Goal: Navigation & Orientation: Find specific page/section

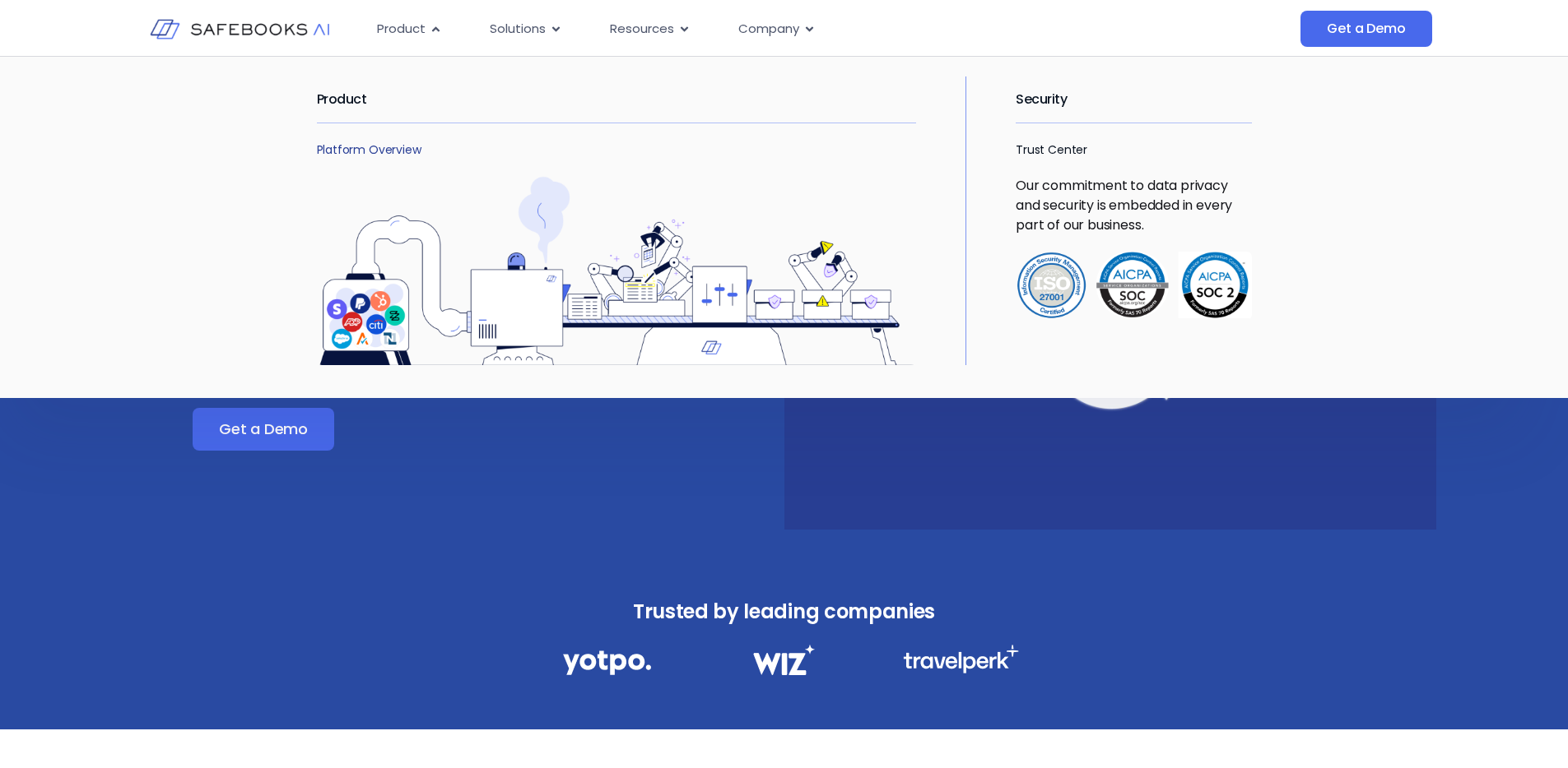
click at [403, 148] on link "Platform Overview" at bounding box center [369, 149] width 105 height 17
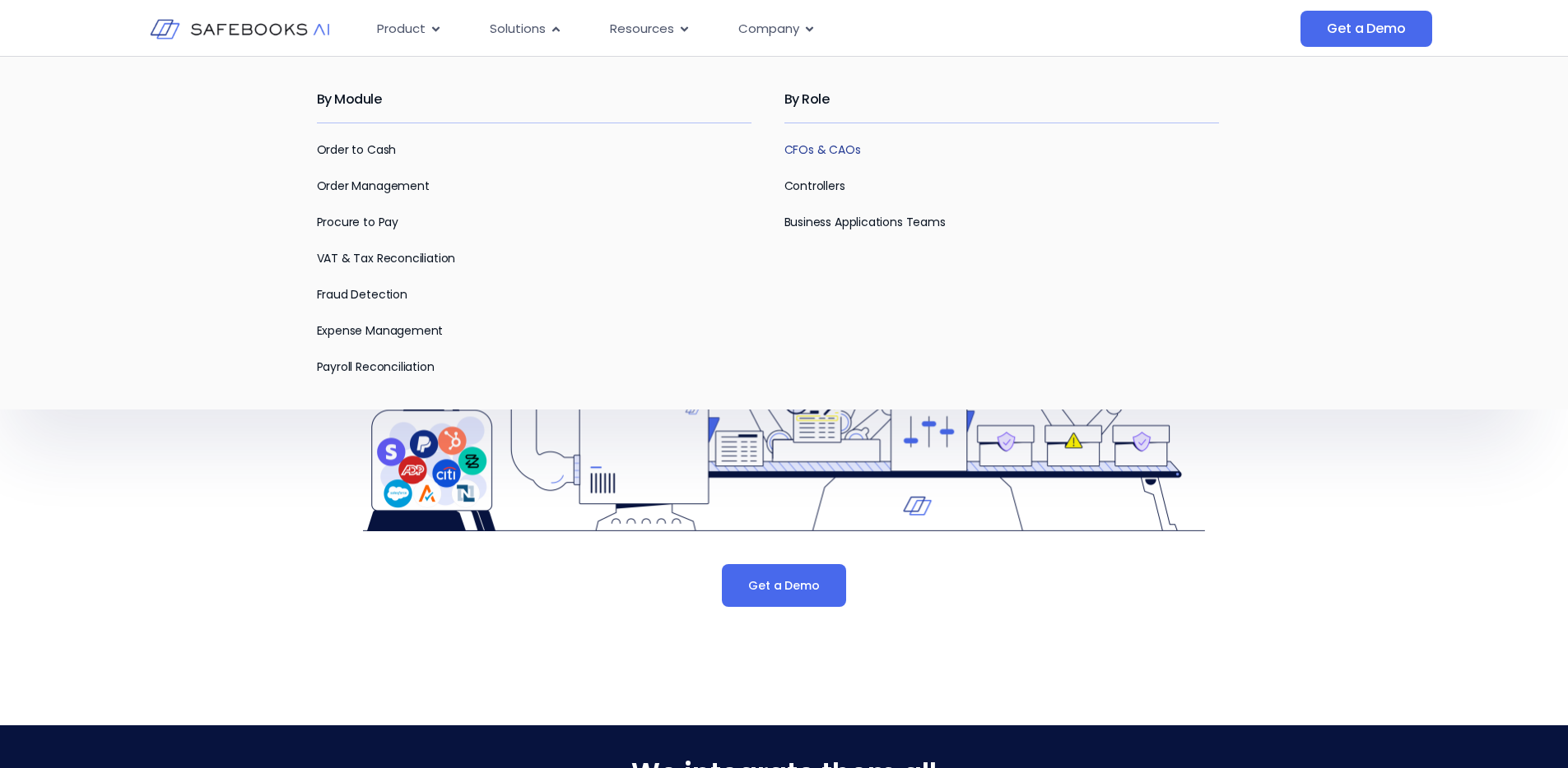
click at [834, 151] on link "CFOs & CAOs" at bounding box center [822, 149] width 77 height 17
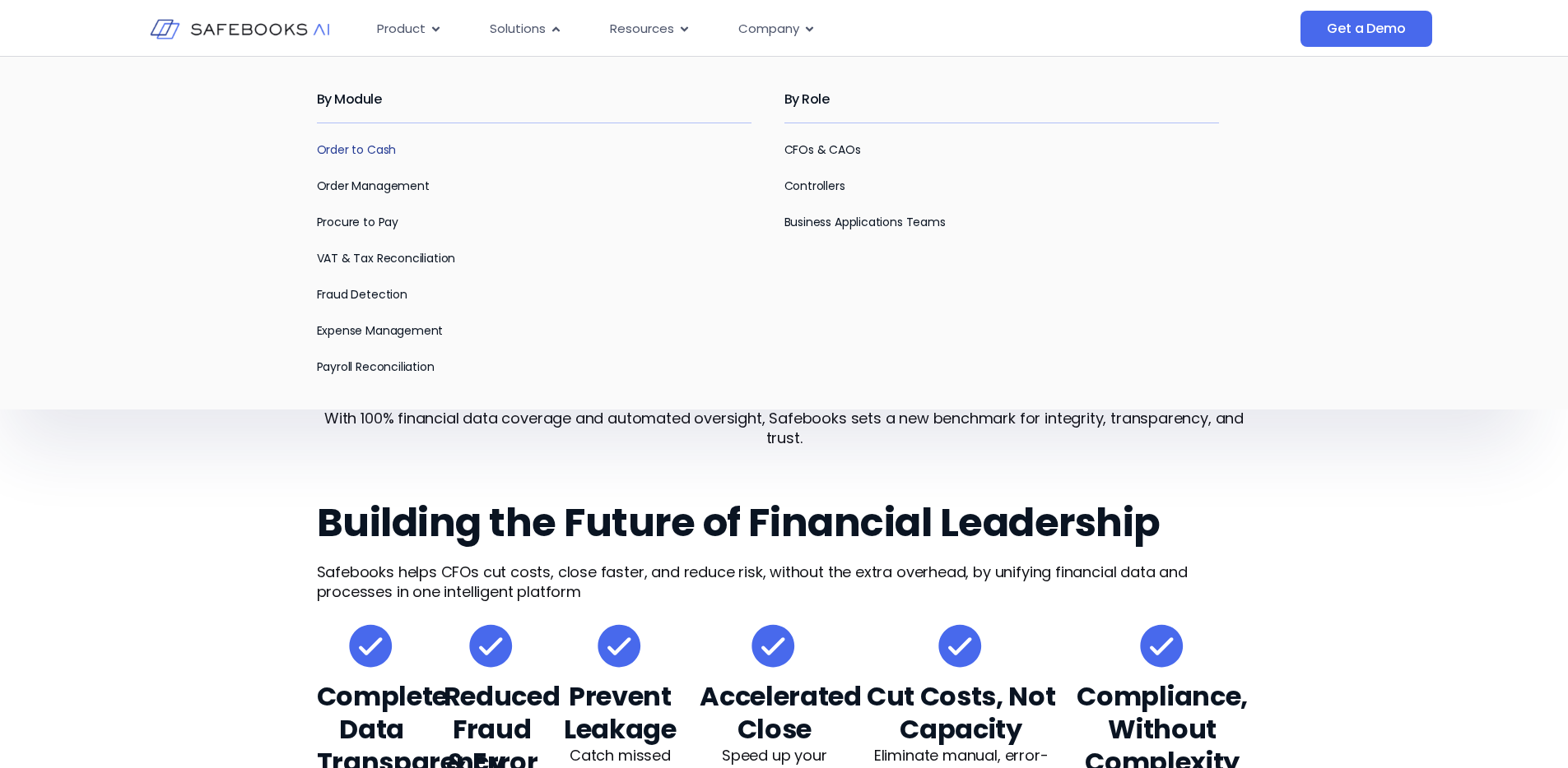
click at [351, 154] on link "Order to Cash" at bounding box center [356, 149] width 79 height 17
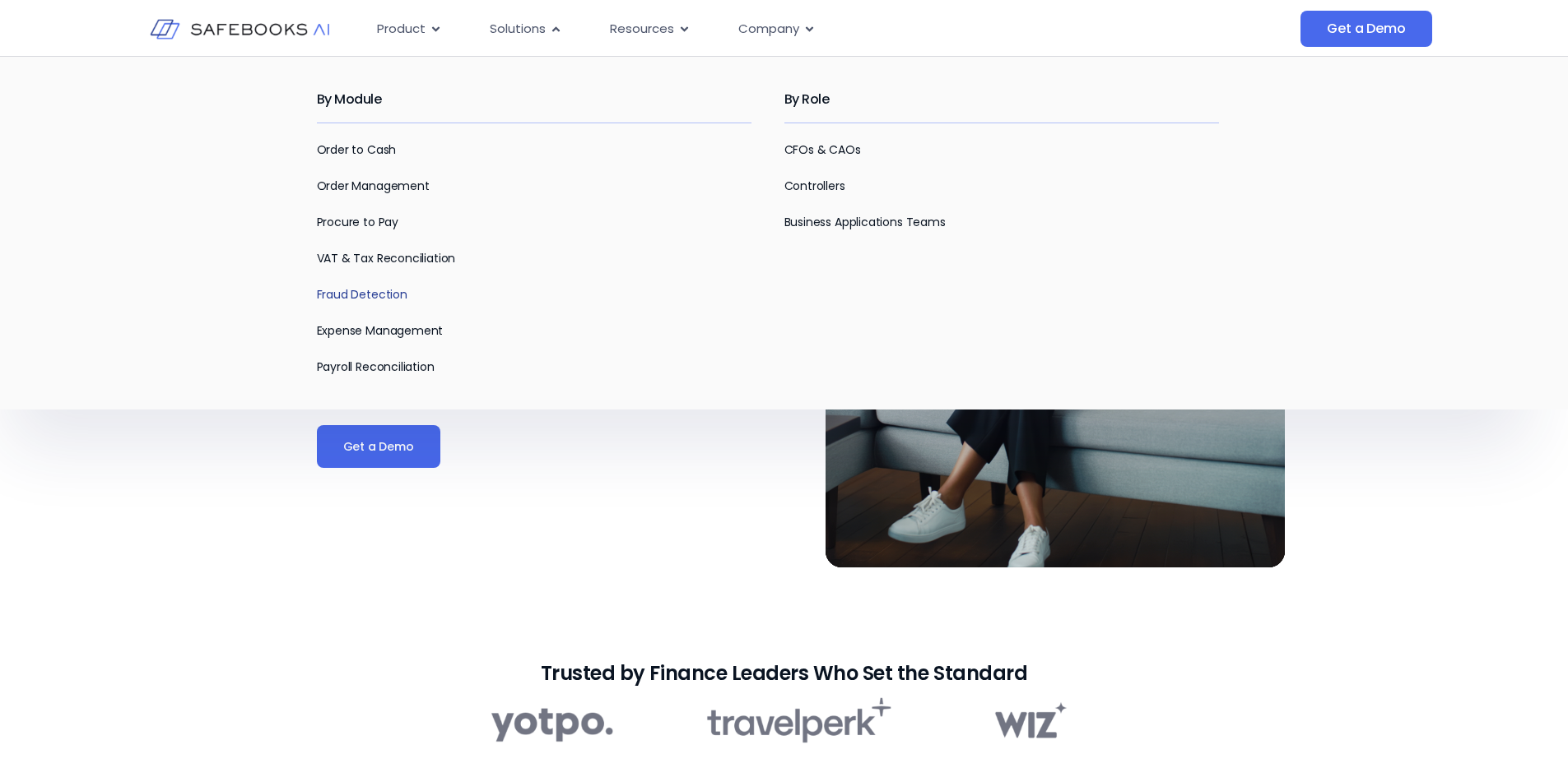
click at [369, 298] on link "Fraud Detection" at bounding box center [362, 294] width 90 height 17
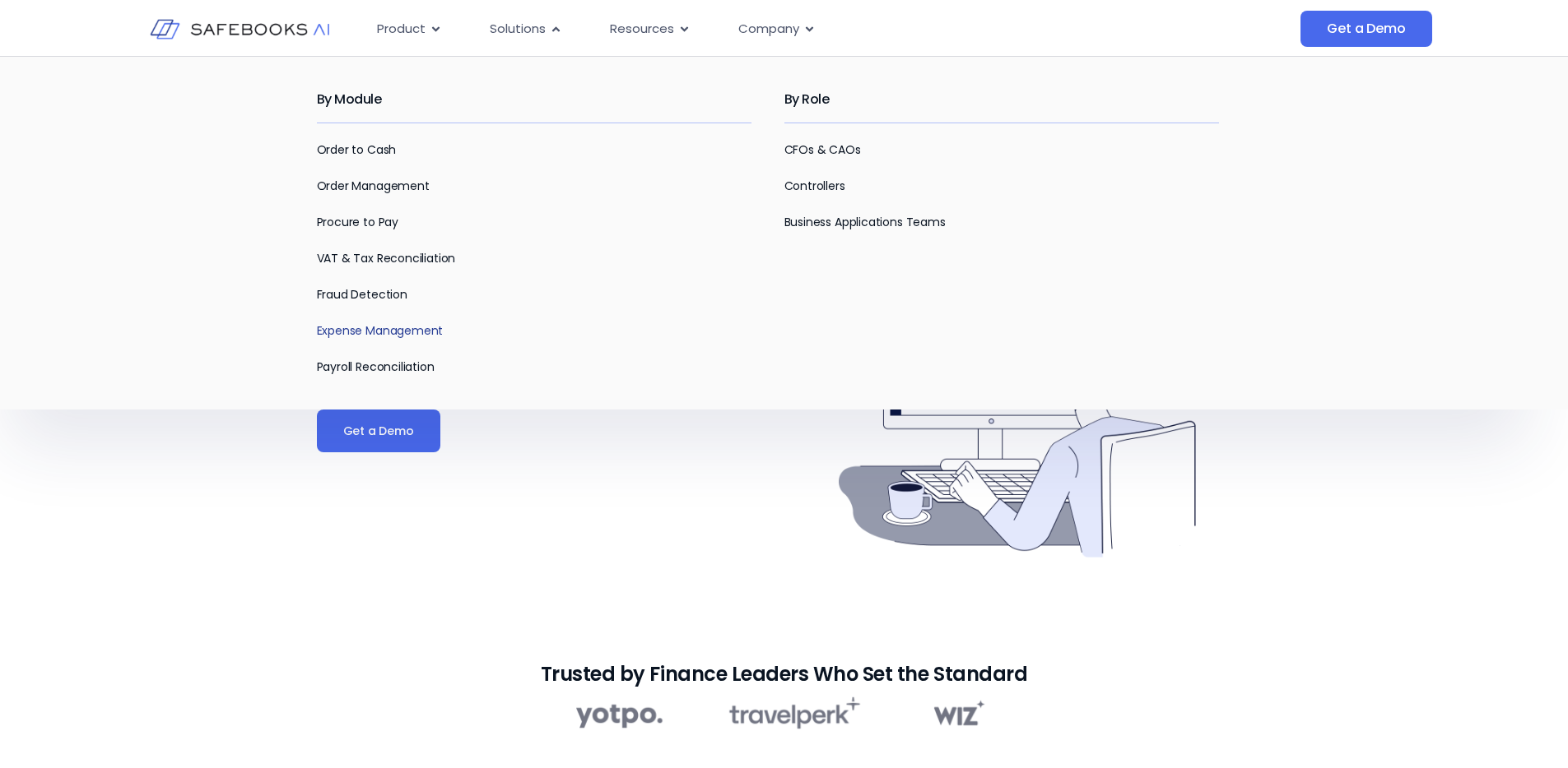
click at [359, 327] on link "Expense Management" at bounding box center [380, 331] width 127 height 17
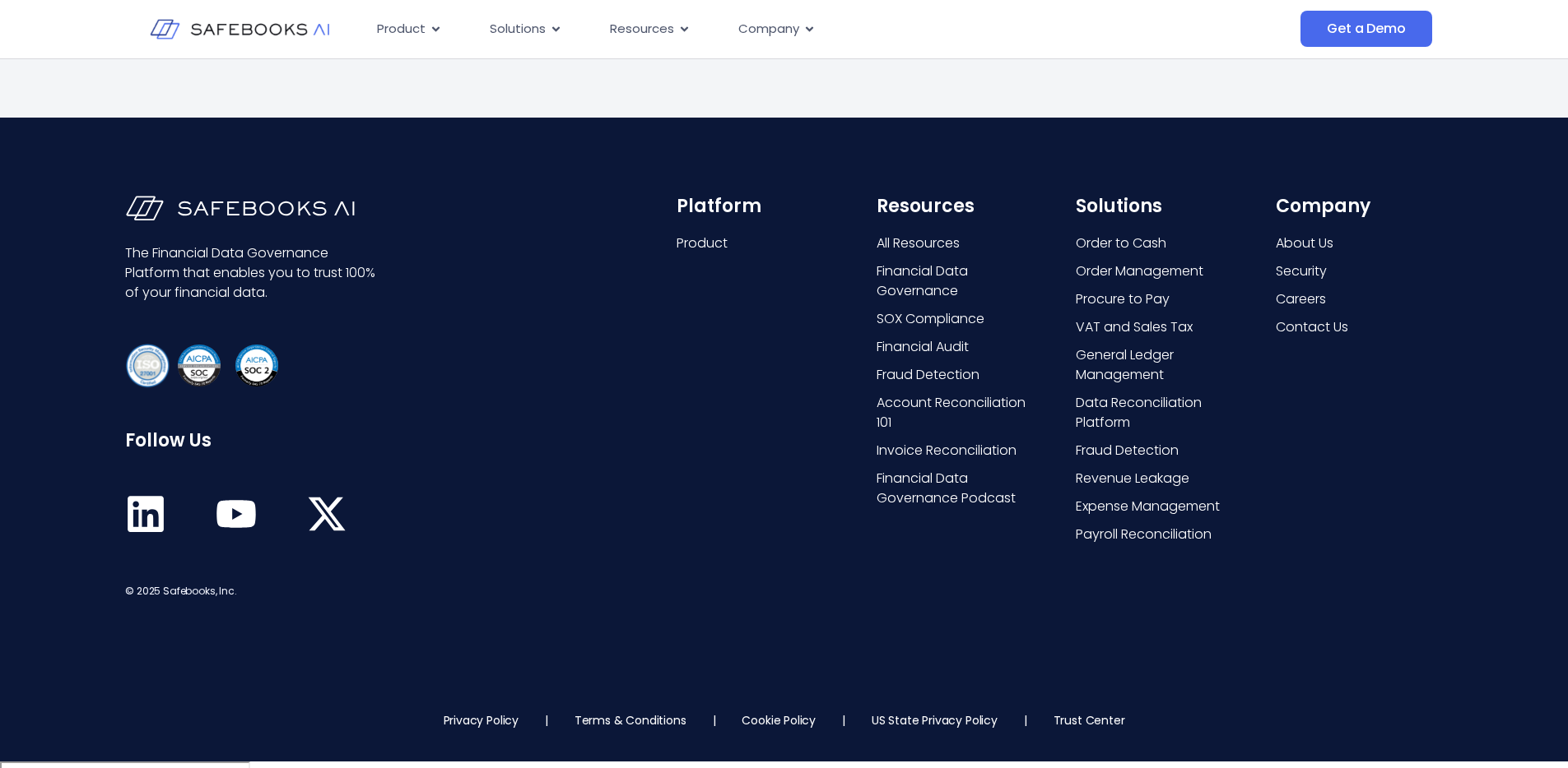
scroll to position [4034, 0]
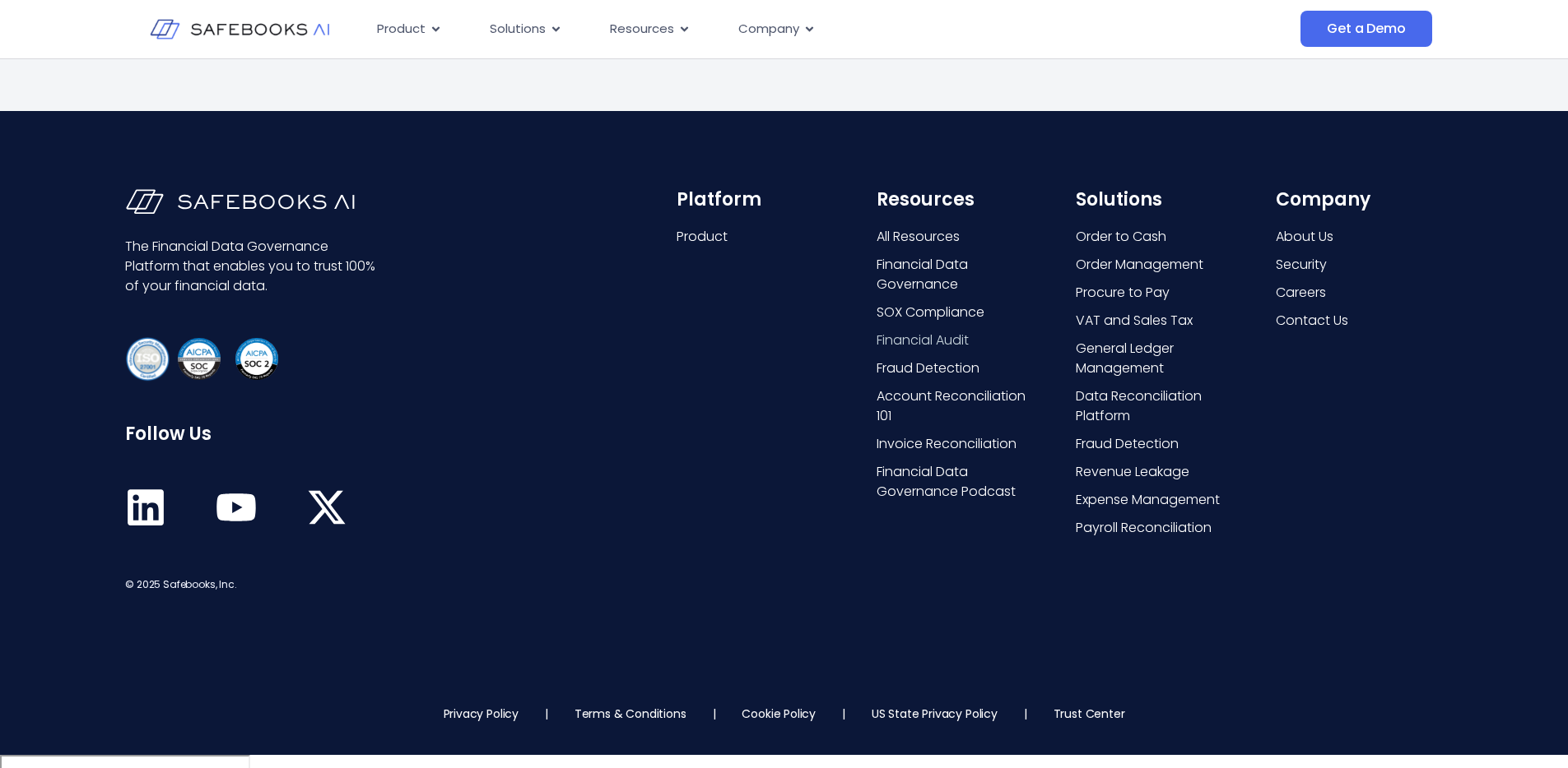
click at [918, 350] on span "Financial Audit" at bounding box center [922, 340] width 92 height 20
click at [146, 508] on icon at bounding box center [146, 507] width 36 height 36
click at [237, 521] on icon at bounding box center [236, 508] width 41 height 41
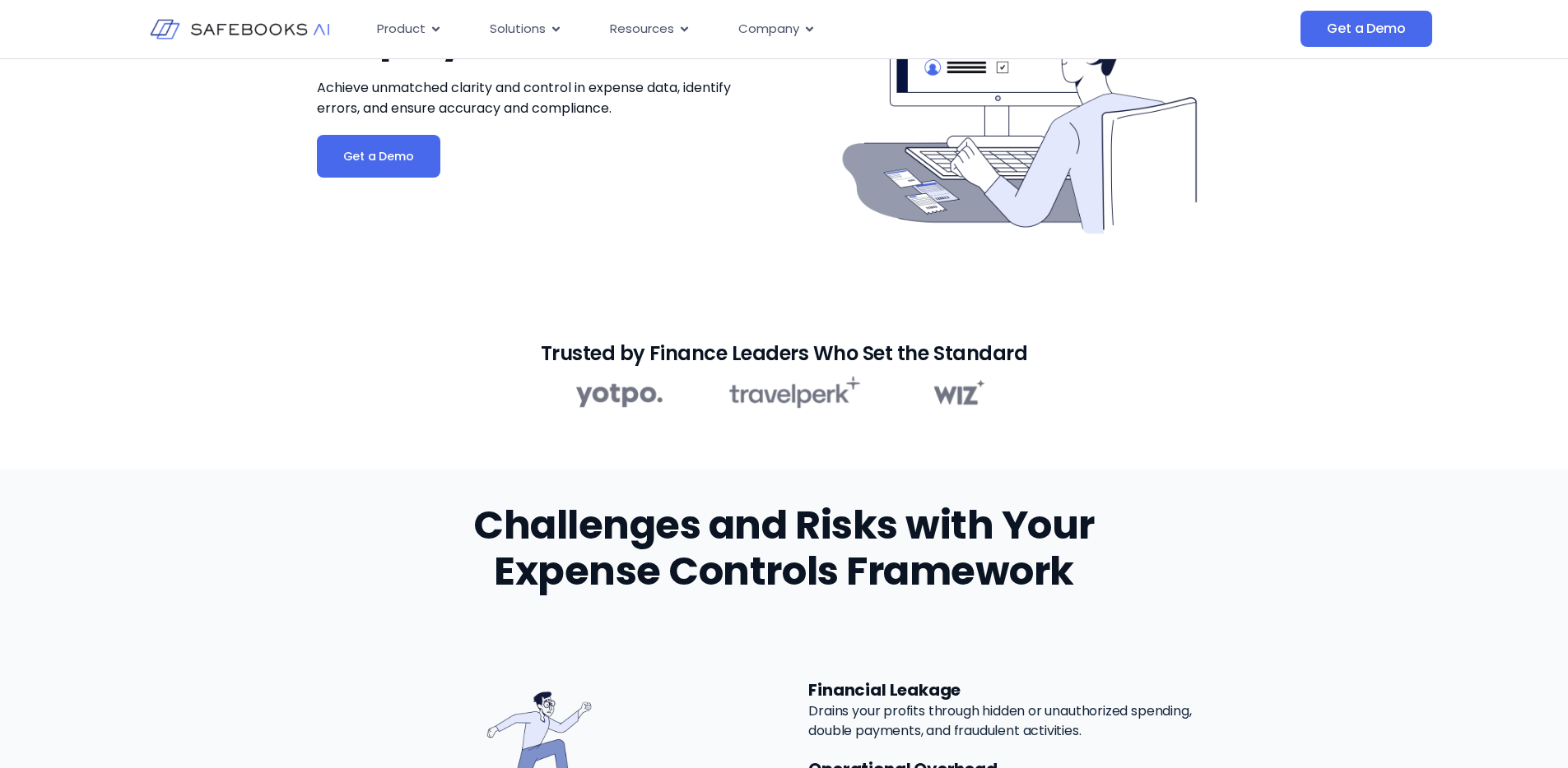
scroll to position [0, 0]
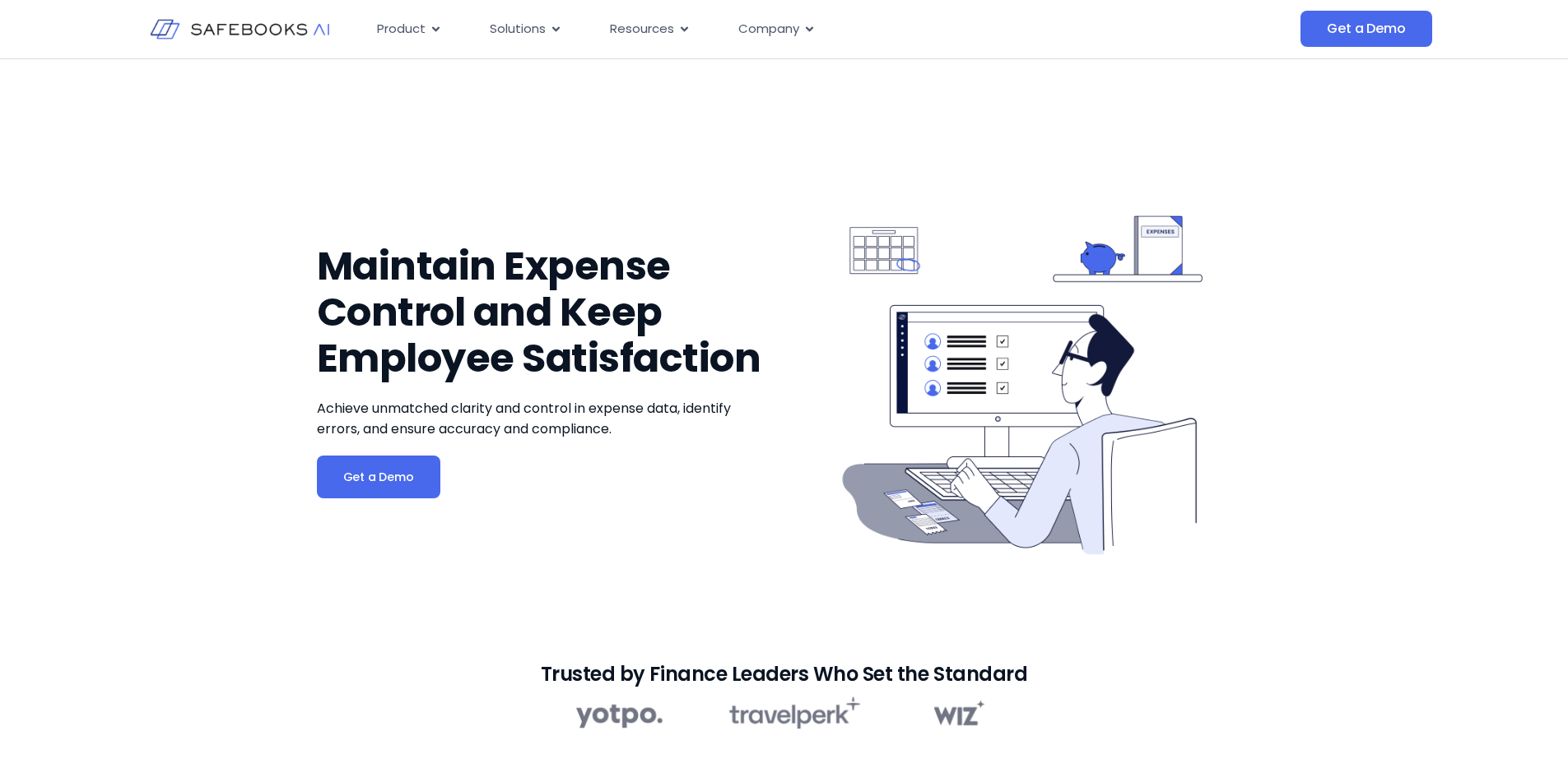
click at [278, 33] on img at bounding box center [240, 28] width 181 height 52
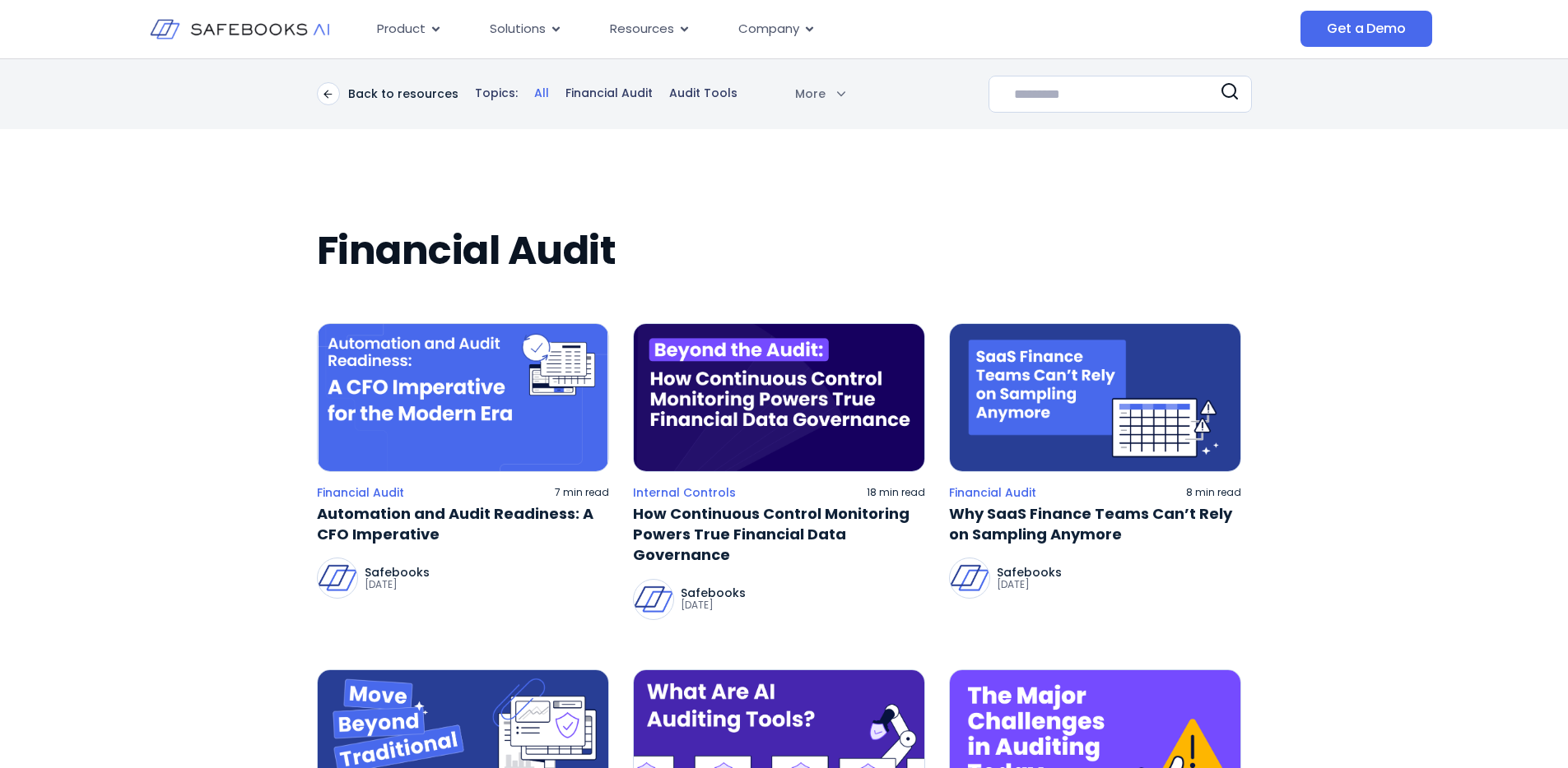
click at [370, 375] on img at bounding box center [463, 398] width 292 height 149
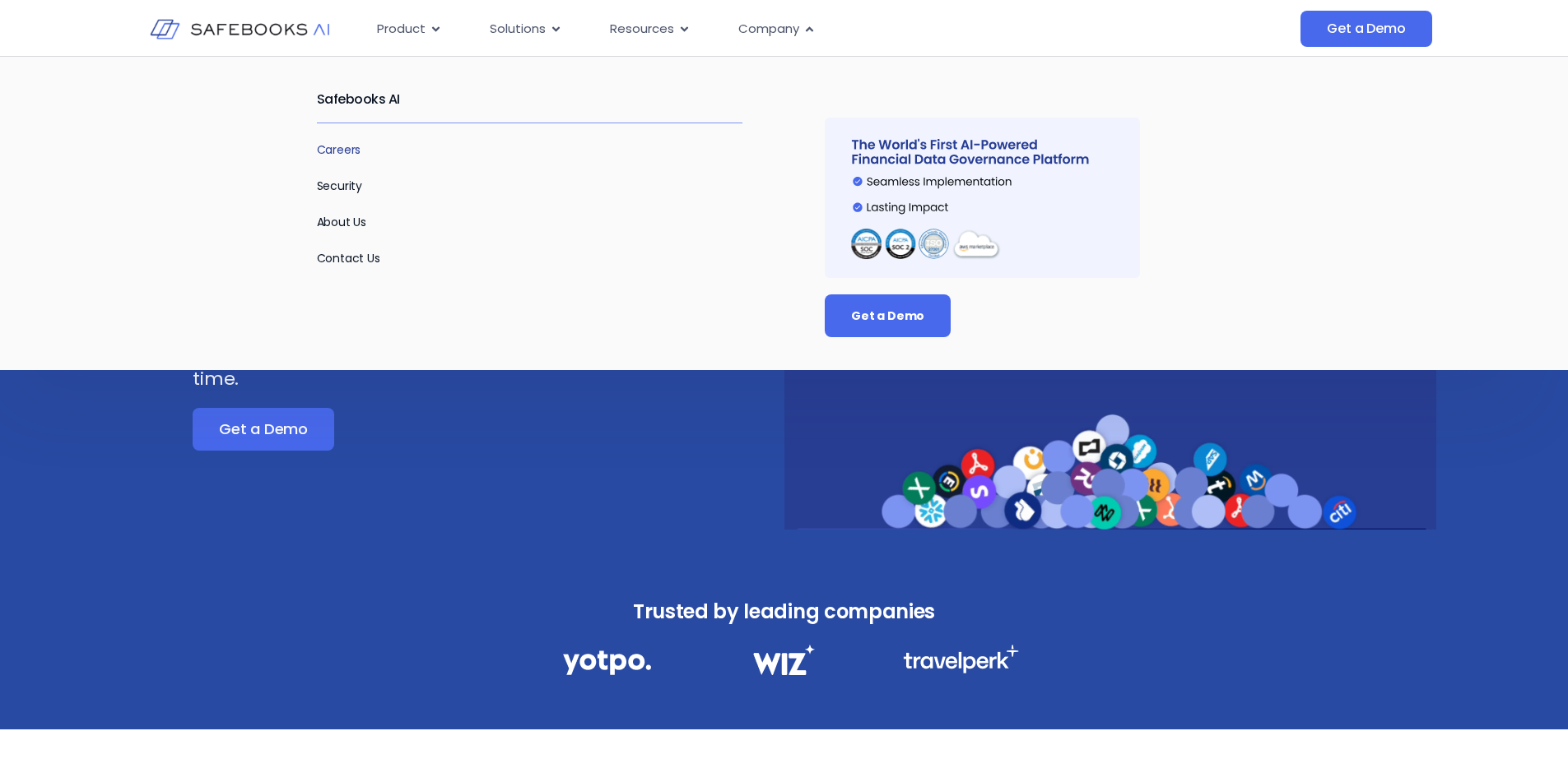
click at [344, 154] on link "Careers" at bounding box center [339, 149] width 44 height 17
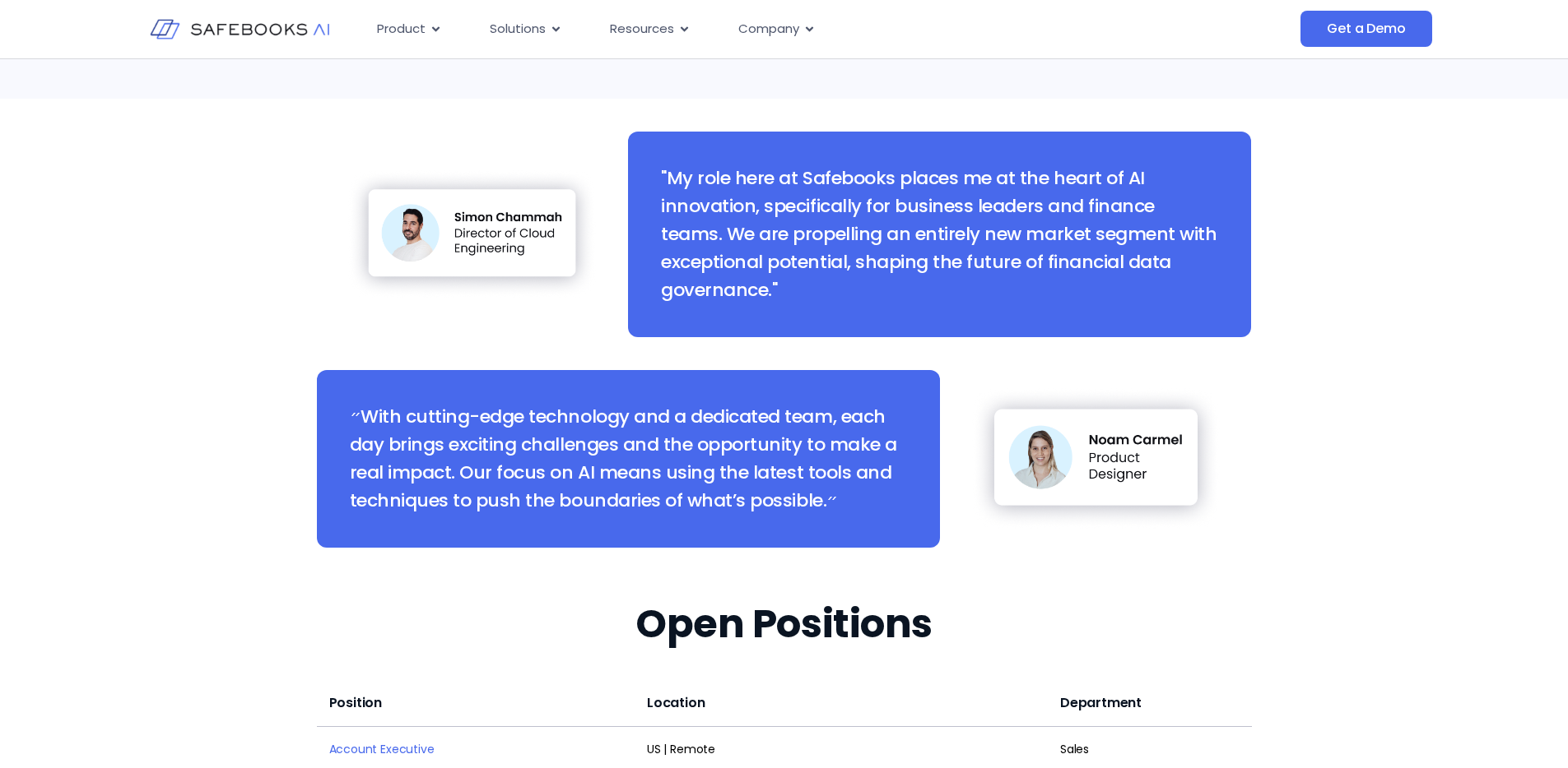
scroll to position [2202, 0]
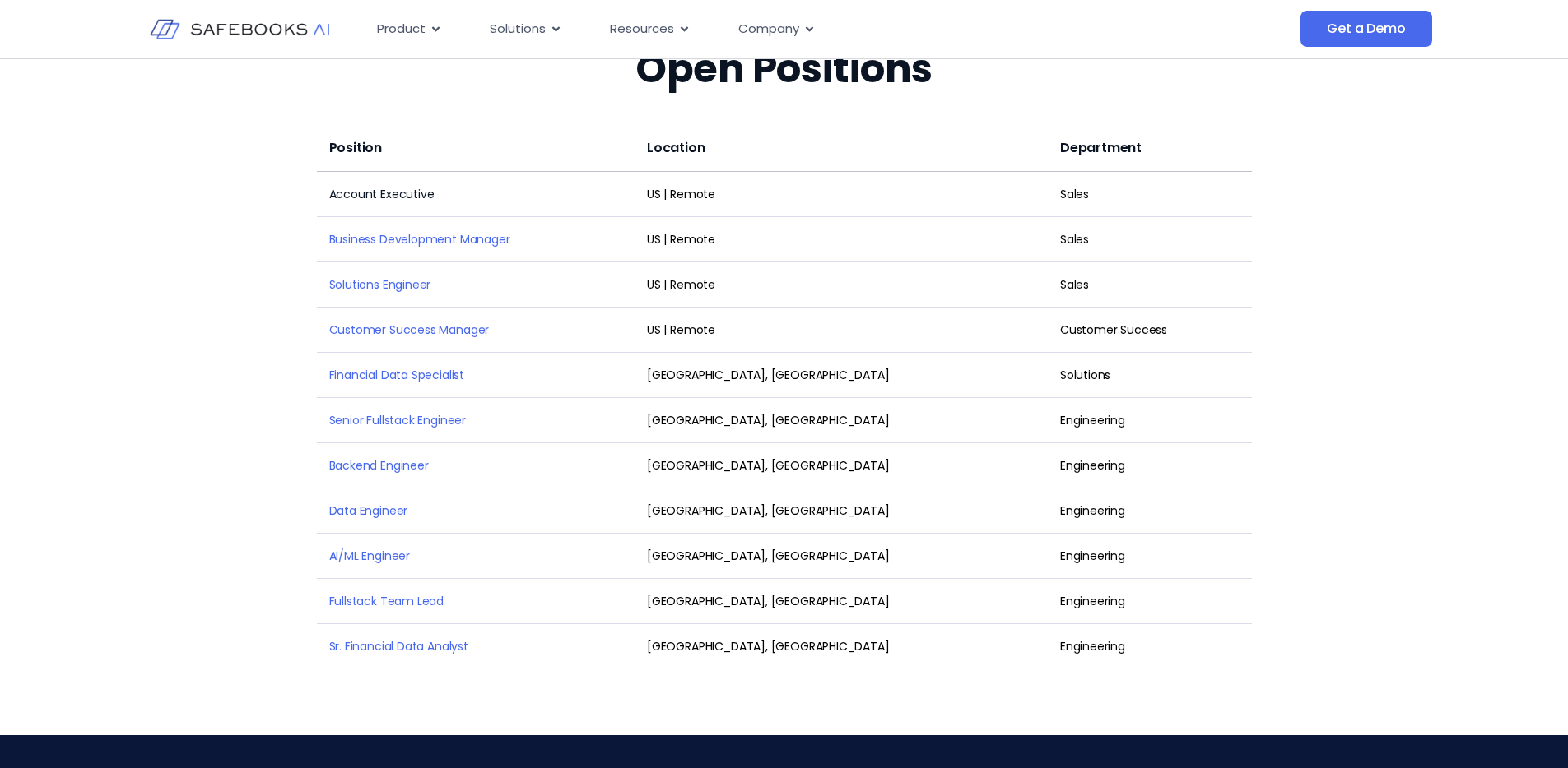
click at [363, 186] on link "Account Executive" at bounding box center [381, 194] width 105 height 17
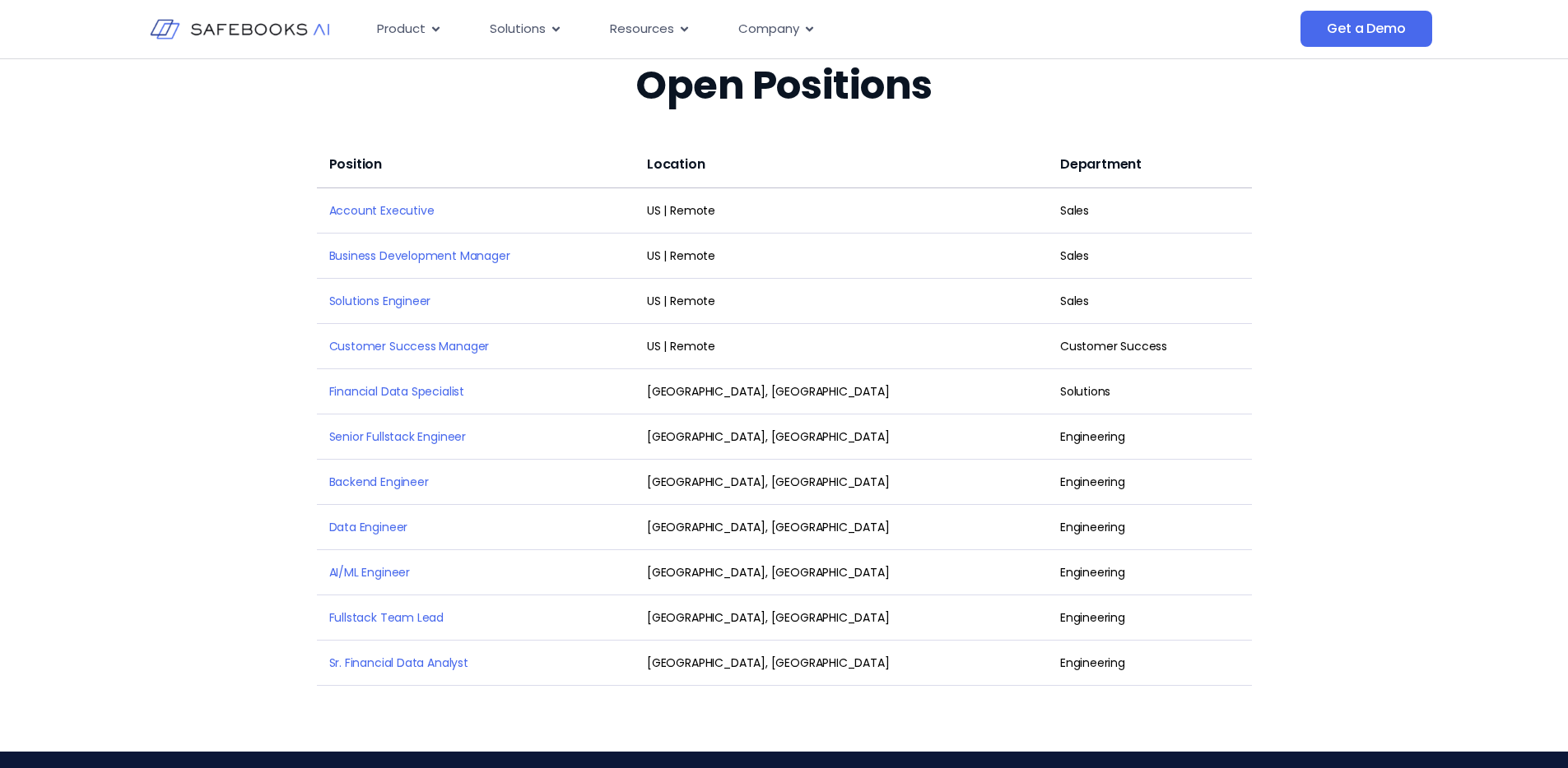
scroll to position [1781, 0]
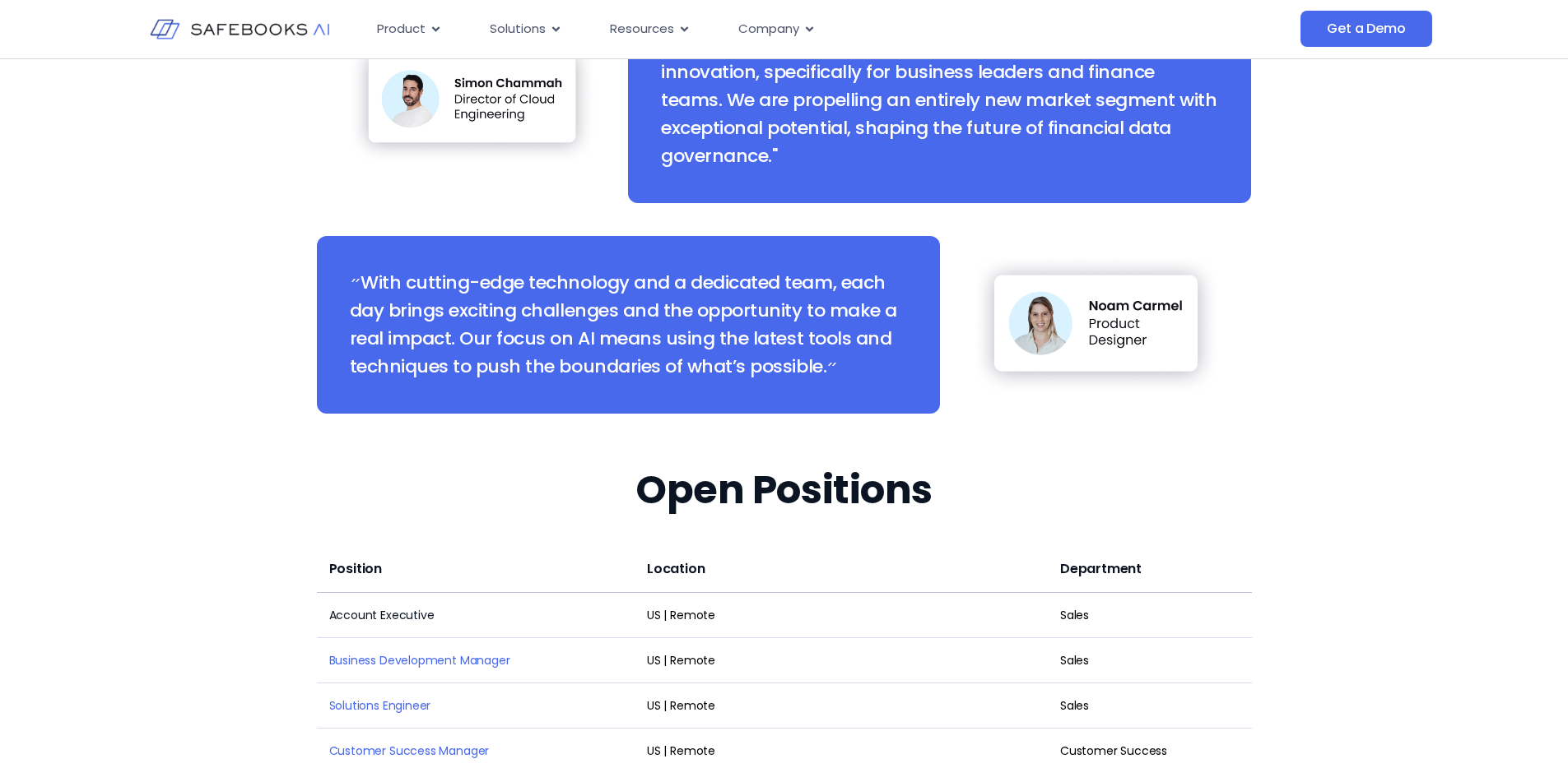
click at [340, 607] on link "Account Executive" at bounding box center [381, 615] width 105 height 17
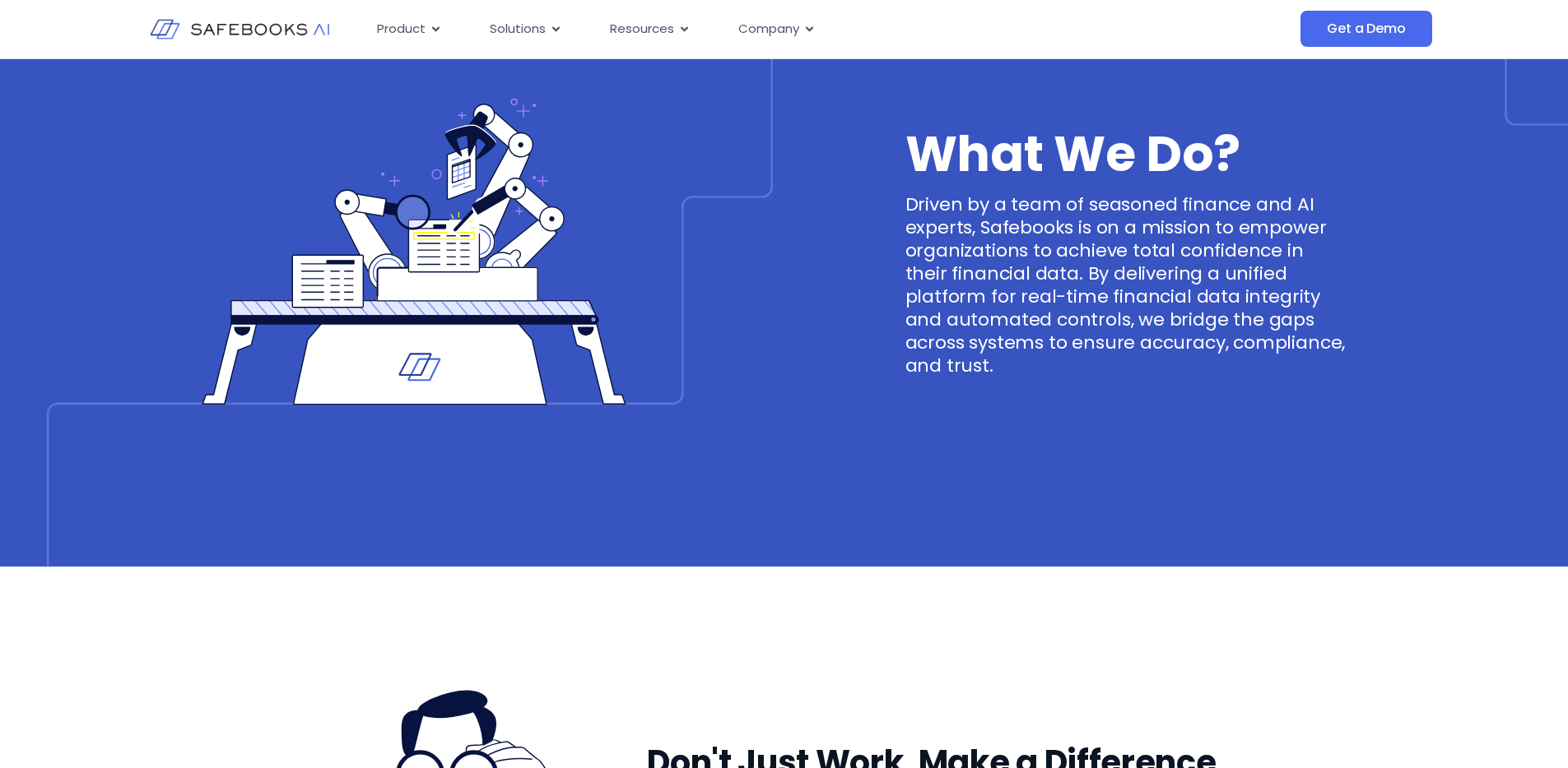
scroll to position [0, 0]
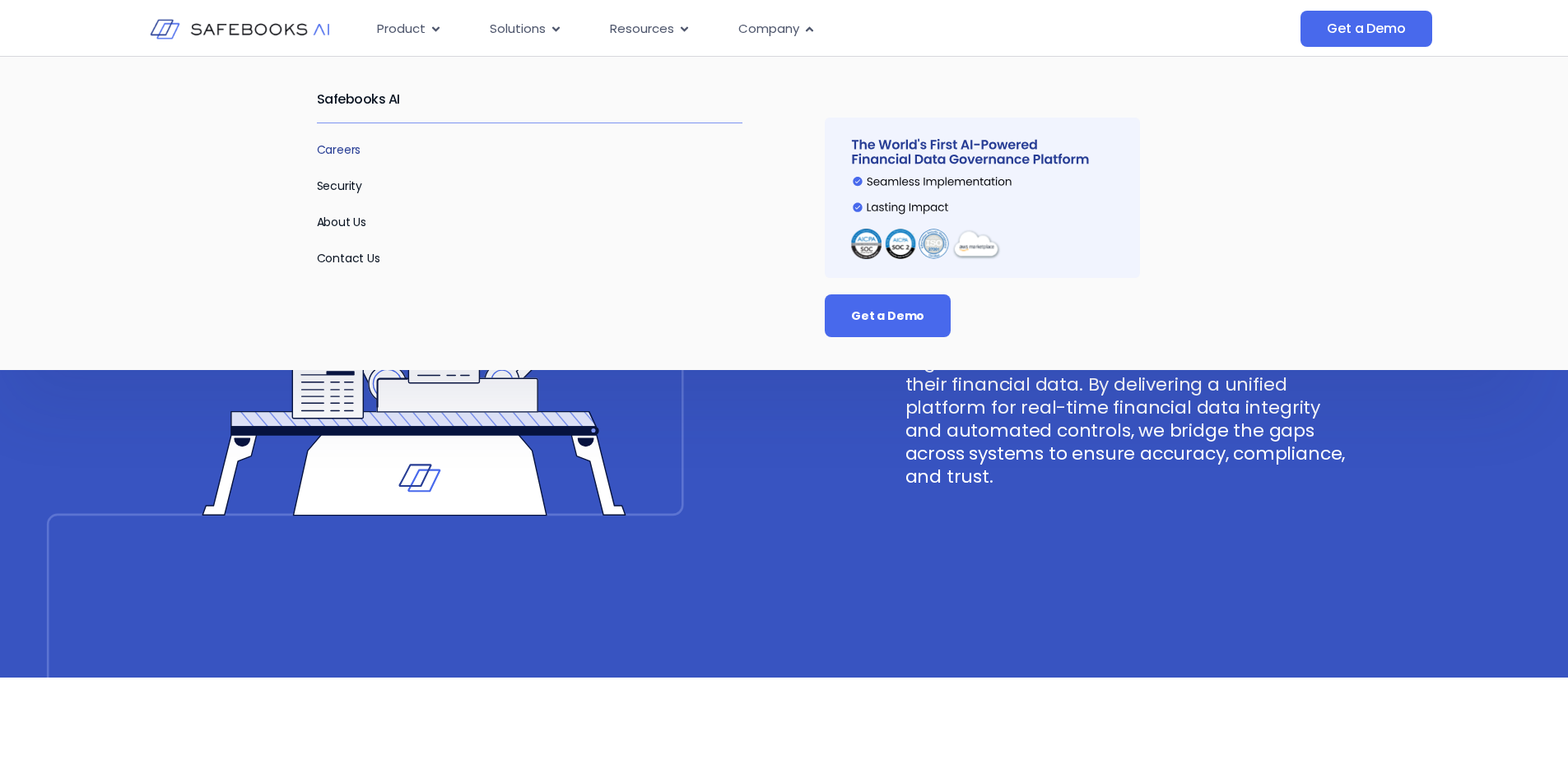
click at [347, 141] on link "Careers" at bounding box center [339, 149] width 44 height 17
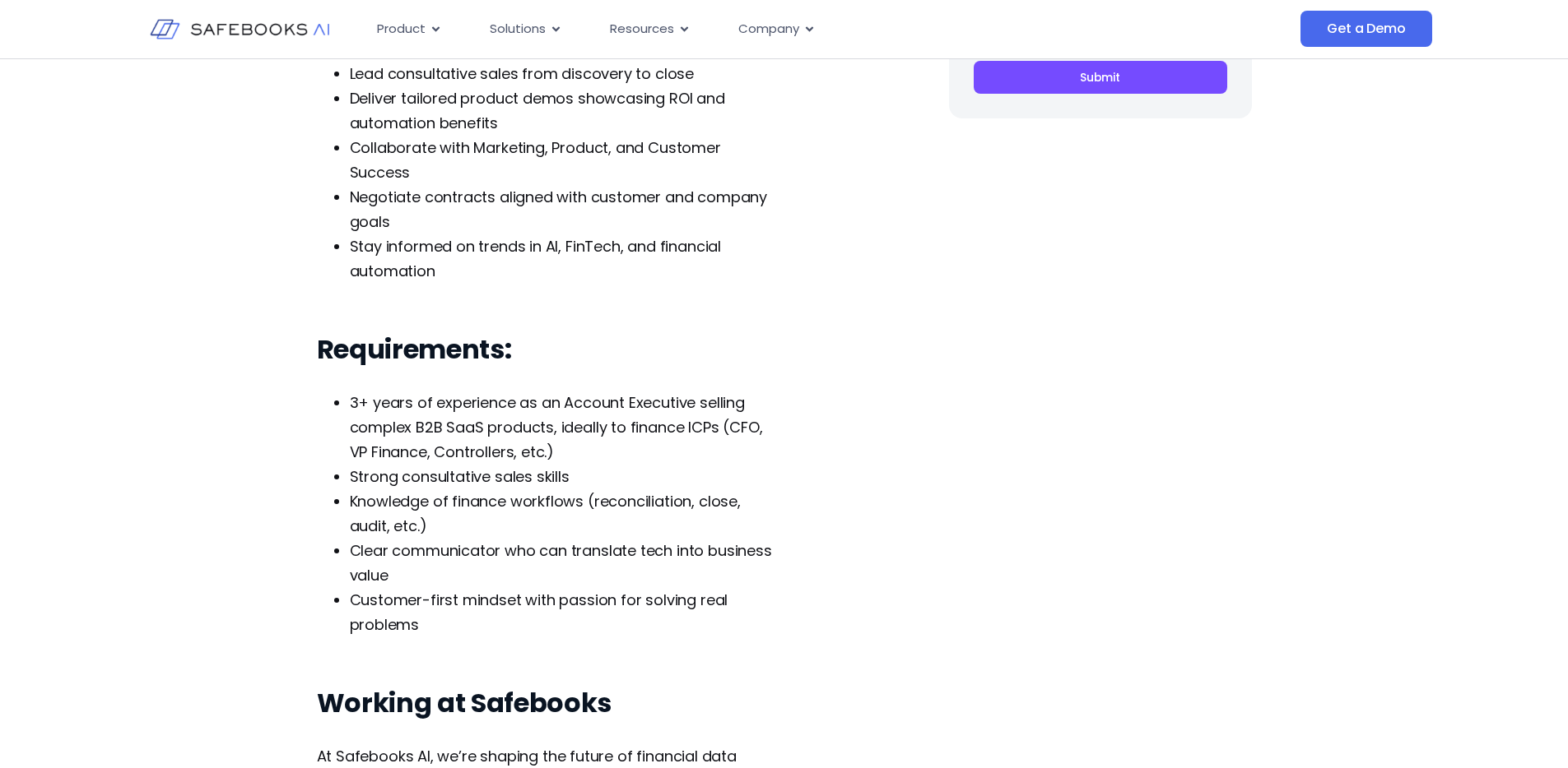
scroll to position [793, 0]
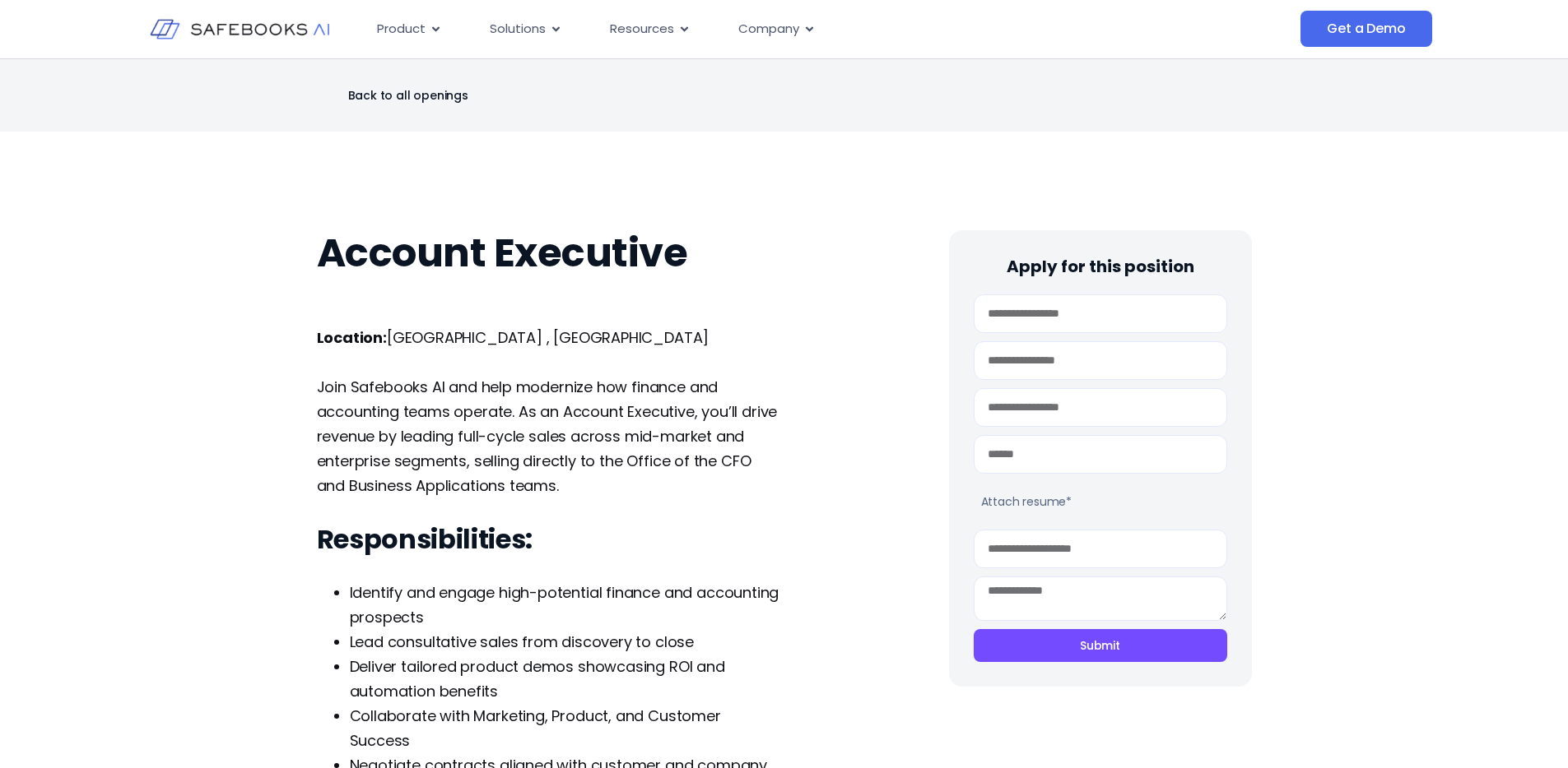
click at [380, 99] on link "Back to all openings" at bounding box center [392, 95] width 151 height 23
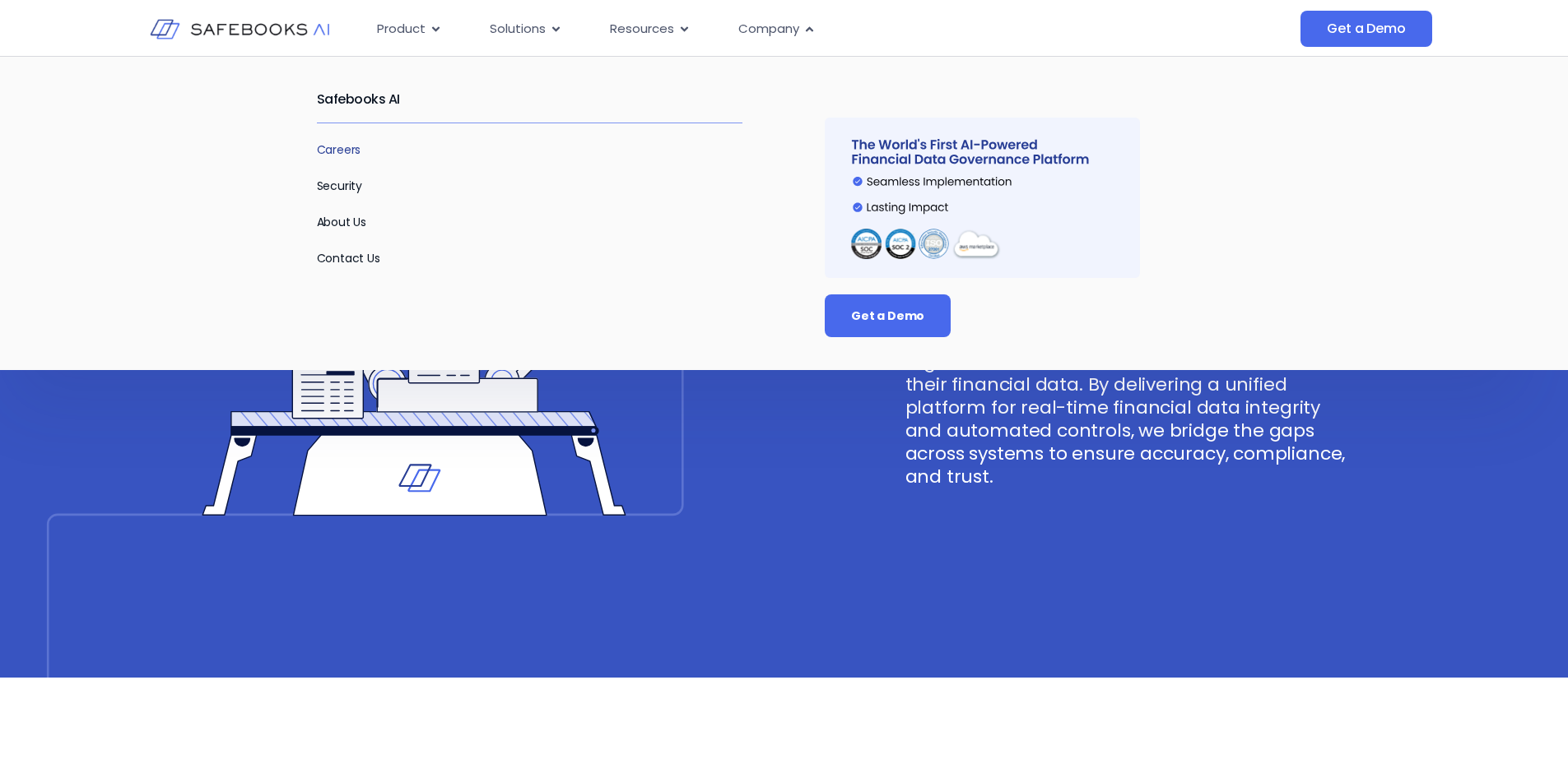
click at [330, 155] on link "Careers" at bounding box center [339, 149] width 44 height 17
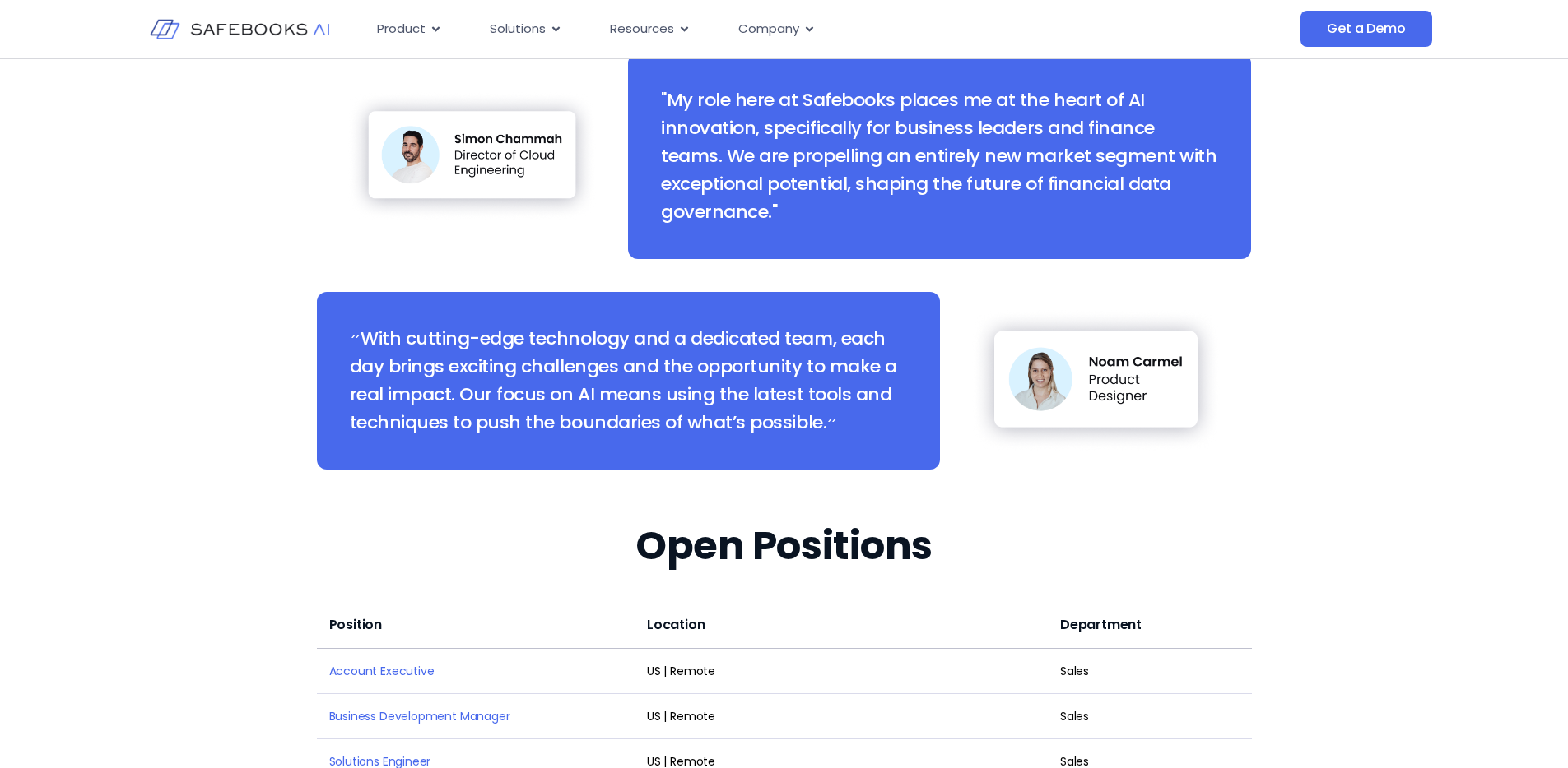
scroll to position [2122, 0]
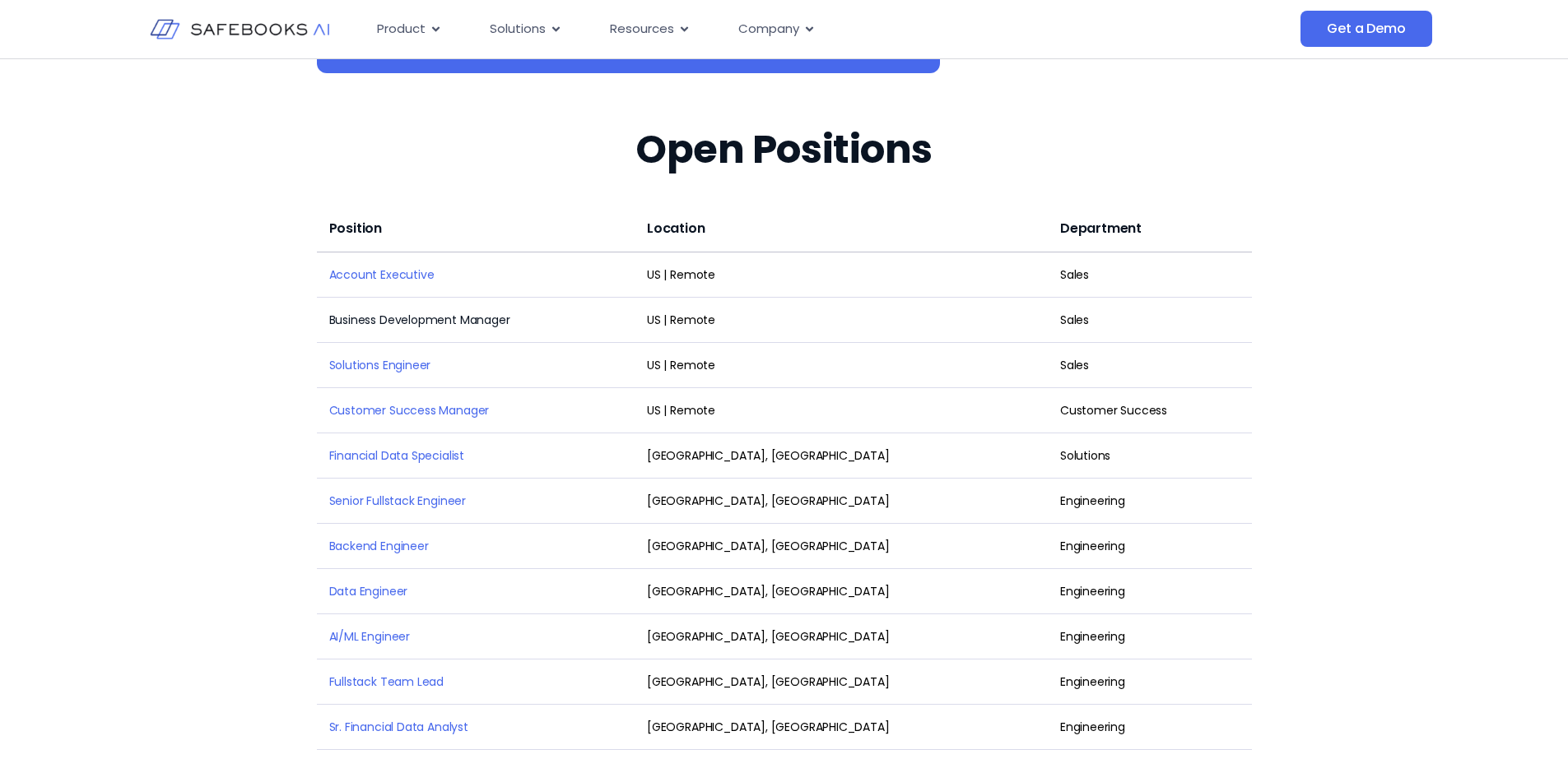
click at [399, 312] on link "Business Development Manager" at bounding box center [419, 320] width 182 height 17
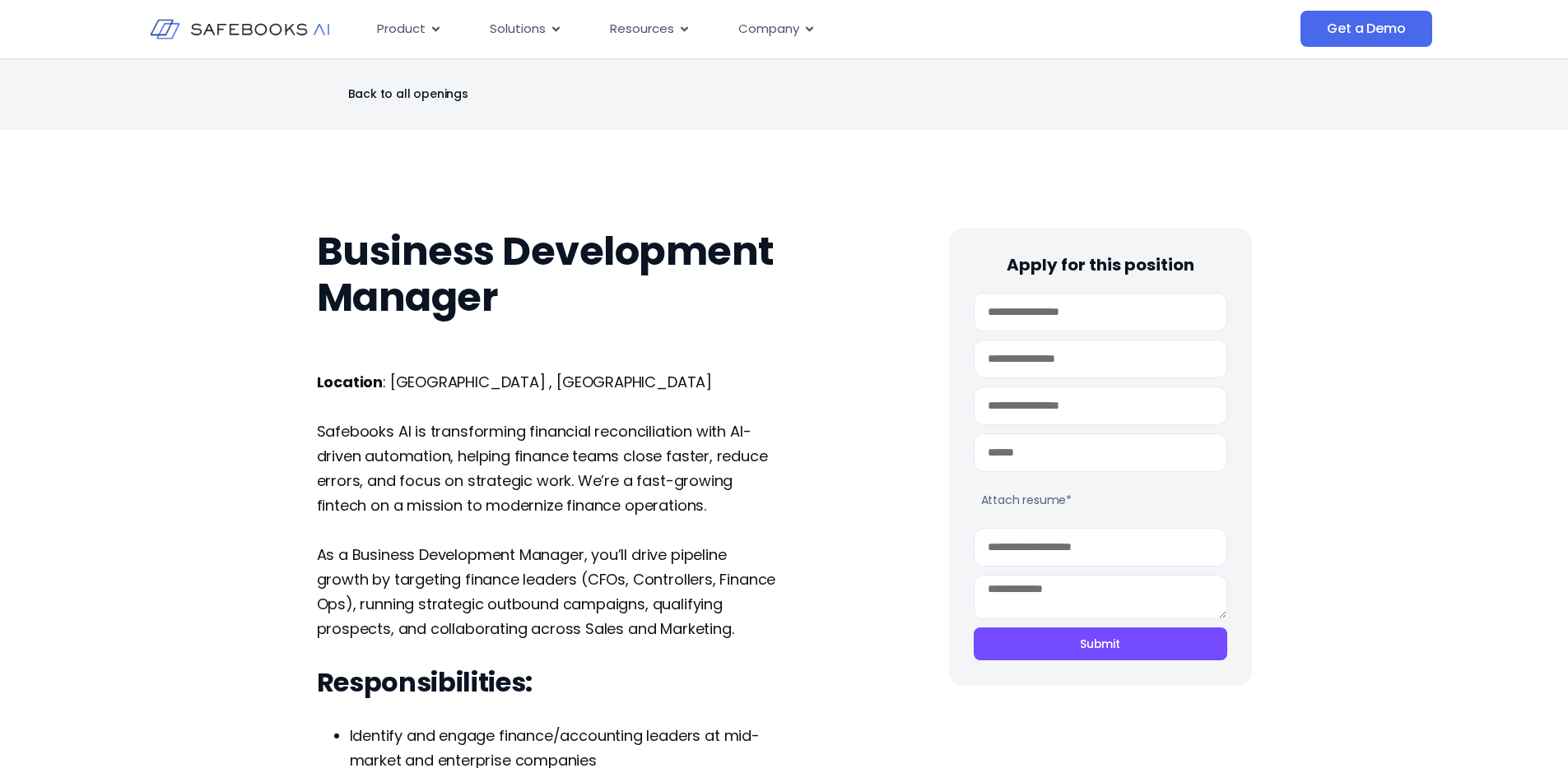
scroll to position [519, 0]
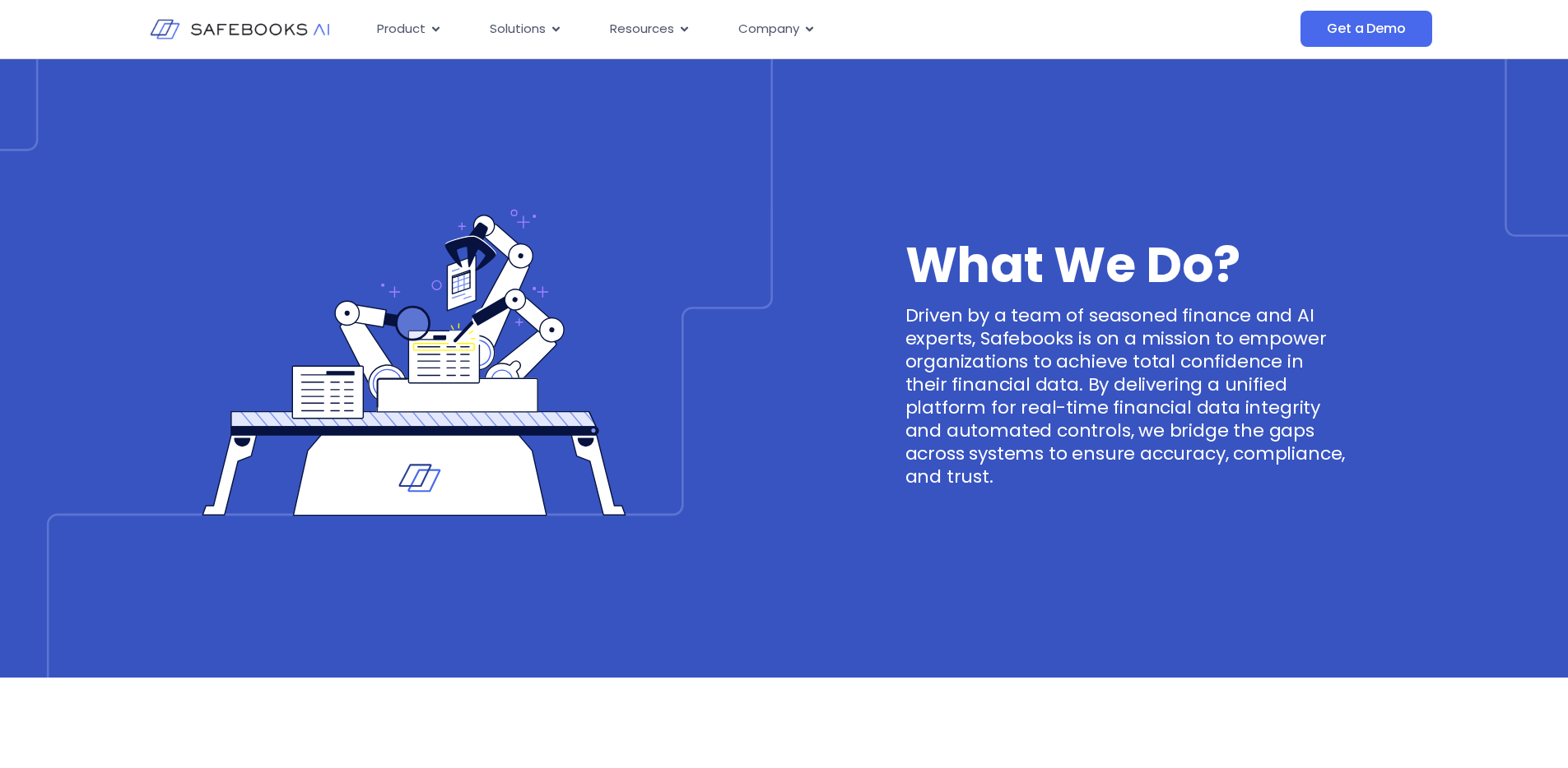
click at [263, 23] on img at bounding box center [240, 28] width 181 height 52
